Goal: Information Seeking & Learning: Learn about a topic

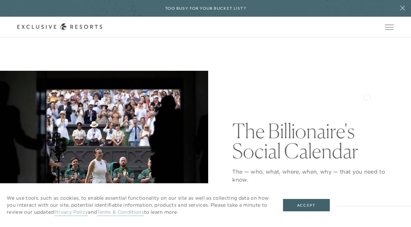
click at [367, 96] on div "The Billionaire's Social Calendar The — who, what, where, when, why — that you …" at bounding box center [312, 175] width 161 height 208
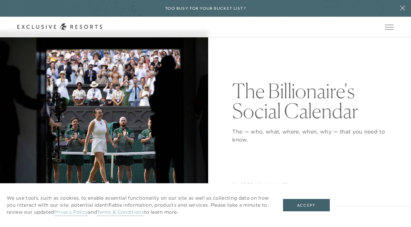
scroll to position [53, 0]
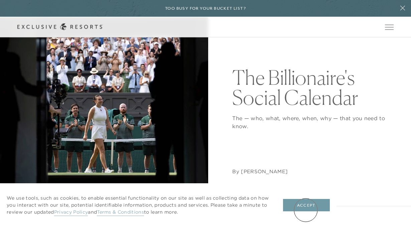
click at [305, 210] on button "Accept" at bounding box center [306, 205] width 47 height 13
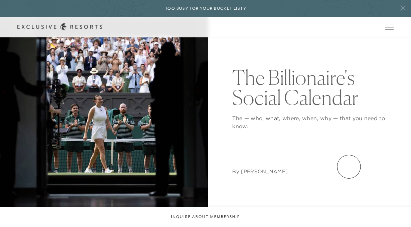
scroll to position [0, 0]
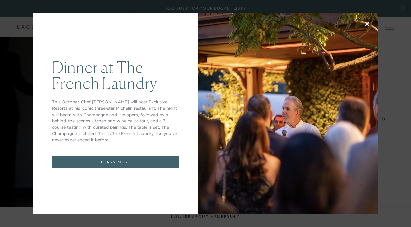
click at [401, 153] on div "Dinner at The French Laundry This October, Chef Thomas Keller will host Exclusi…" at bounding box center [205, 113] width 411 height 227
click at [138, 203] on div "Dinner at The French Laundry This October, Chef Thomas Keller will host Exclusi…" at bounding box center [115, 114] width 164 height 202
click at [137, 161] on link "LEARN MORE" at bounding box center [115, 162] width 127 height 12
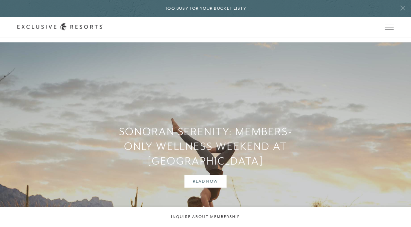
scroll to position [2243, 0]
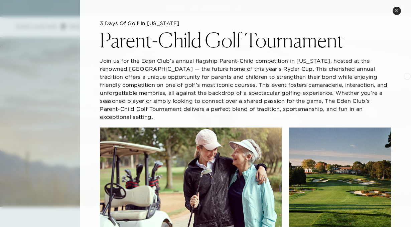
scroll to position [2283, 0]
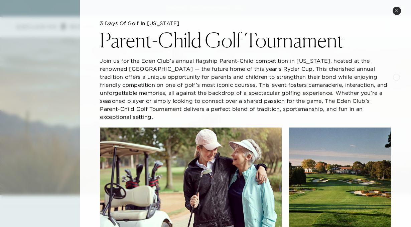
scroll to position [2310, 0]
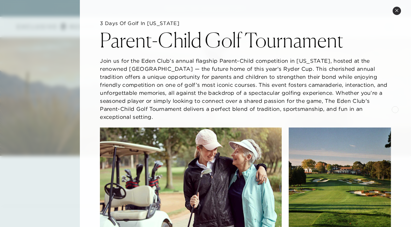
scroll to position [2337, 0]
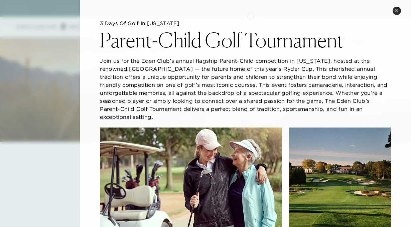
scroll to position [2363, 0]
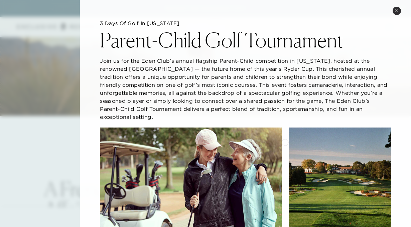
scroll to position [2377, 0]
click at [384, 25] on h5 "3 Days of Golf in New York" at bounding box center [245, 23] width 291 height 7
click at [396, 12] on button "Close quickview" at bounding box center [396, 11] width 8 height 8
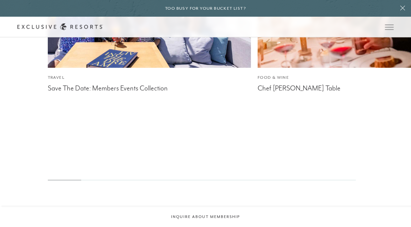
scroll to position [3431, 0]
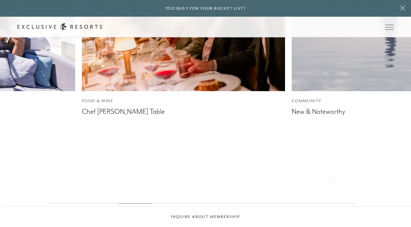
click at [154, 184] on nav "Travel Save The Date: Members Events Collection Food & Wine Chef Thomas Keller’…" at bounding box center [53, 35] width 363 height 295
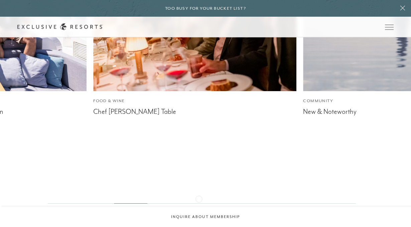
drag, startPoint x: 307, startPoint y: 202, endPoint x: 207, endPoint y: 192, distance: 100.7
click at [198, 197] on div "Travel Save The Date: Members Events Collection Food & Wine Chef Thomas Keller’…" at bounding box center [205, 45] width 411 height 315
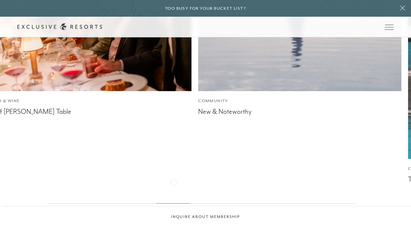
drag, startPoint x: 386, startPoint y: 186, endPoint x: 234, endPoint y: 198, distance: 151.7
click at [233, 199] on div "Travel Save The Date: Members Events Collection Food & Wine Chef Thomas Keller’…" at bounding box center [205, 45] width 411 height 315
click at [401, 7] on icon at bounding box center [402, 8] width 5 height 5
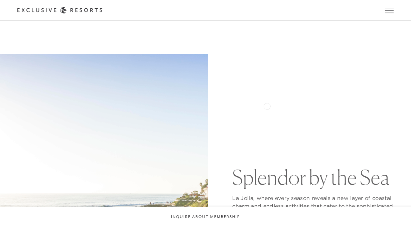
click at [267, 105] on div "Splendor by the Sea La Jolla, where every season reveals a new layer of coastal…" at bounding box center [312, 192] width 161 height 277
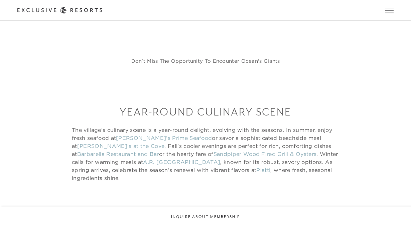
scroll to position [1883, 0]
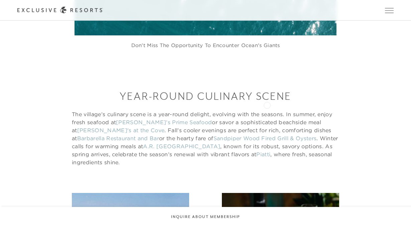
click at [267, 110] on p "The village’s culinary scene is a year-round delight, evolving with the seasons…" at bounding box center [205, 138] width 267 height 56
click at [375, 89] on div "Year-round Culinary Scene The village’s culinary scene is a year-round delight,…" at bounding box center [205, 127] width 376 height 77
click at [358, 91] on div "Year-round Culinary Scene The village’s culinary scene is a year-round delight,…" at bounding box center [205, 127] width 376 height 77
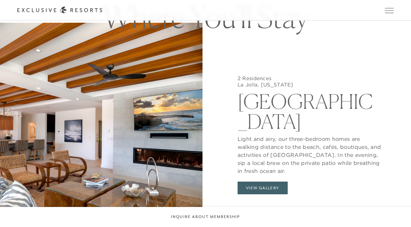
scroll to position [2377, 0]
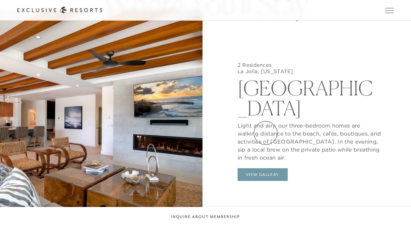
click at [265, 168] on button "View Gallery" at bounding box center [262, 174] width 50 height 13
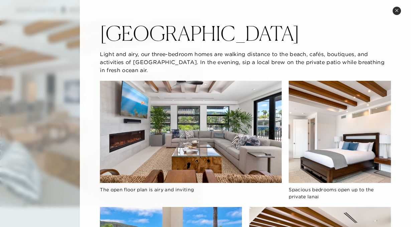
scroll to position [2403, 0]
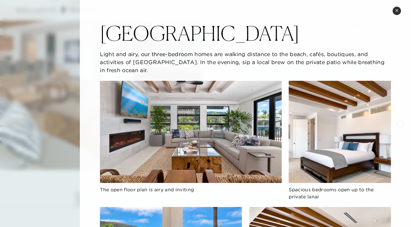
scroll to position [2443, 0]
click at [271, 201] on div "The open floor plan is airy and inviting" at bounding box center [190, 144] width 181 height 126
click at [266, 156] on img at bounding box center [190, 132] width 181 height 102
click at [261, 148] on img at bounding box center [190, 132] width 181 height 102
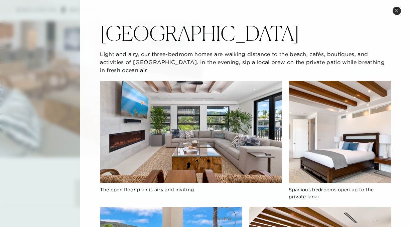
scroll to position [2457, 0]
click at [48, 163] on div at bounding box center [205, 113] width 411 height 227
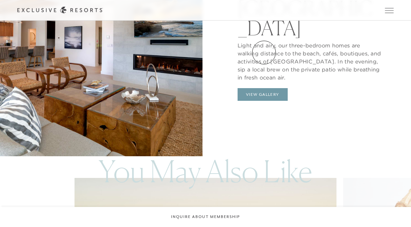
click at [264, 88] on button "View Gallery" at bounding box center [262, 94] width 50 height 13
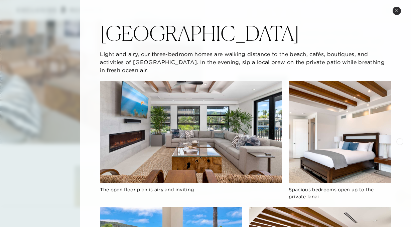
scroll to position [2470, 0]
click at [38, 74] on div at bounding box center [205, 113] width 411 height 227
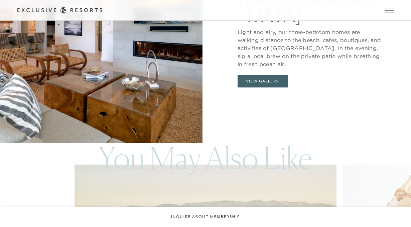
click at [343, 61] on div "2 Residences La Jolla, California Playa Grande Light and airy, our three-bedroo…" at bounding box center [309, 29] width 202 height 227
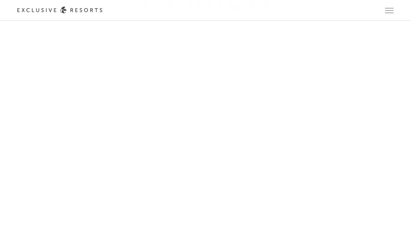
scroll to position [2884, 0]
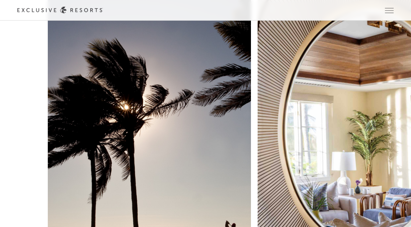
click at [76, 79] on img at bounding box center [148, 128] width 223 height 298
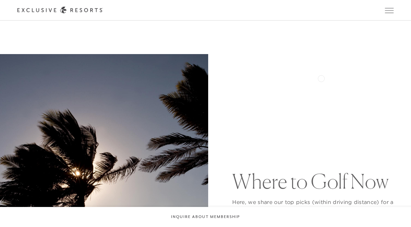
click at [321, 78] on div "Where to Golf Now Here, we share our top picks (within driving distance) for a …" at bounding box center [312, 192] width 161 height 277
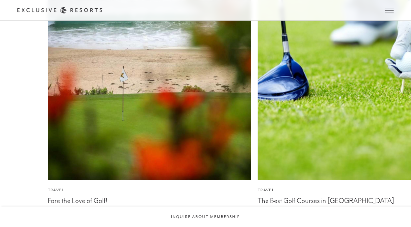
scroll to position [3191, 0]
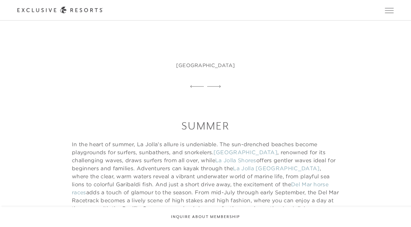
scroll to position [868, 0]
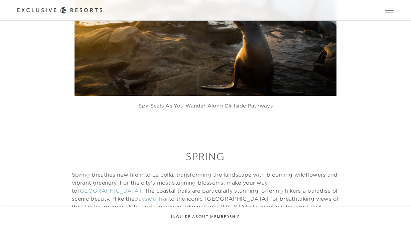
scroll to position [507, 0]
